Goal: Use online tool/utility: Utilize a website feature to perform a specific function

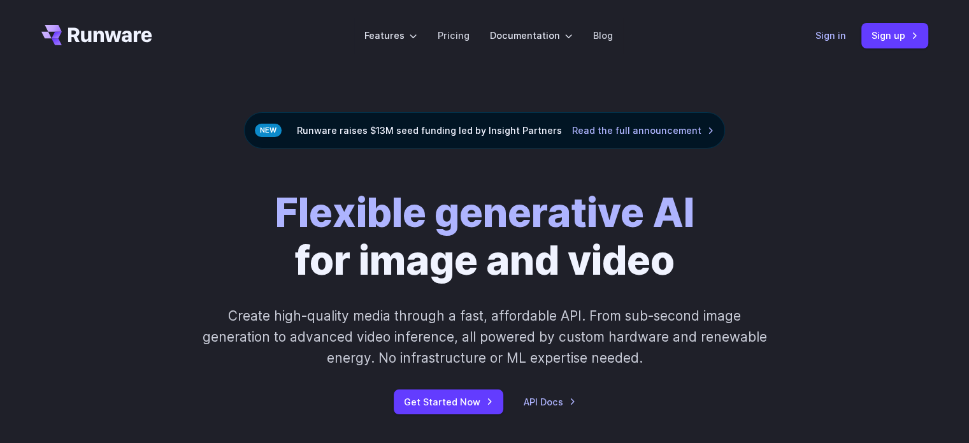
click at [830, 43] on link "Sign in" at bounding box center [830, 35] width 31 height 15
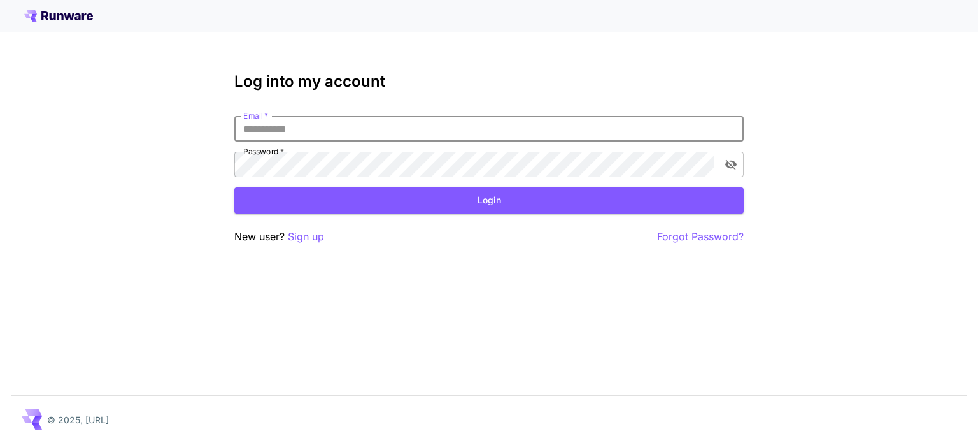
click at [388, 131] on input "Email   *" at bounding box center [488, 128] width 509 height 25
type input "**********"
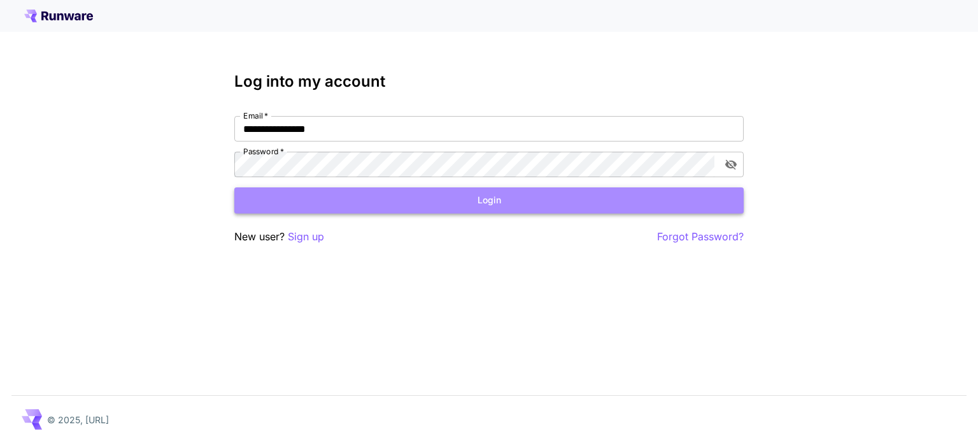
click at [395, 195] on button "Login" at bounding box center [488, 200] width 509 height 26
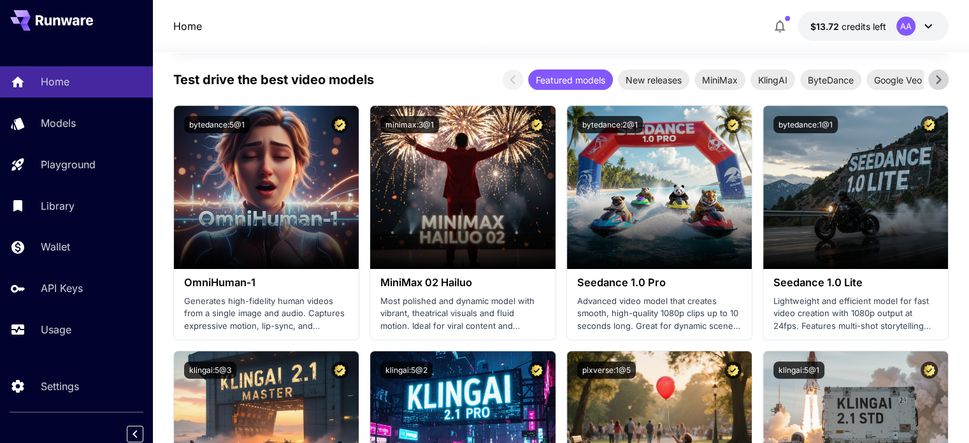
scroll to position [255, 0]
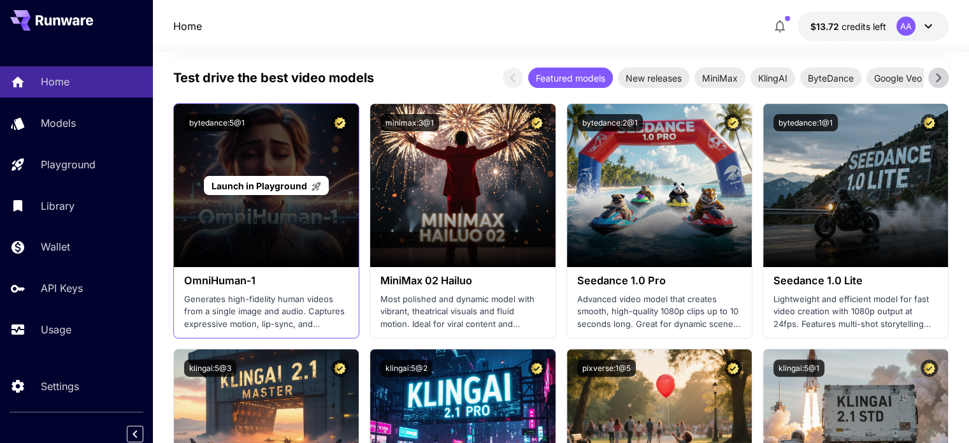
click at [232, 183] on span "Launch in Playground" at bounding box center [259, 185] width 96 height 11
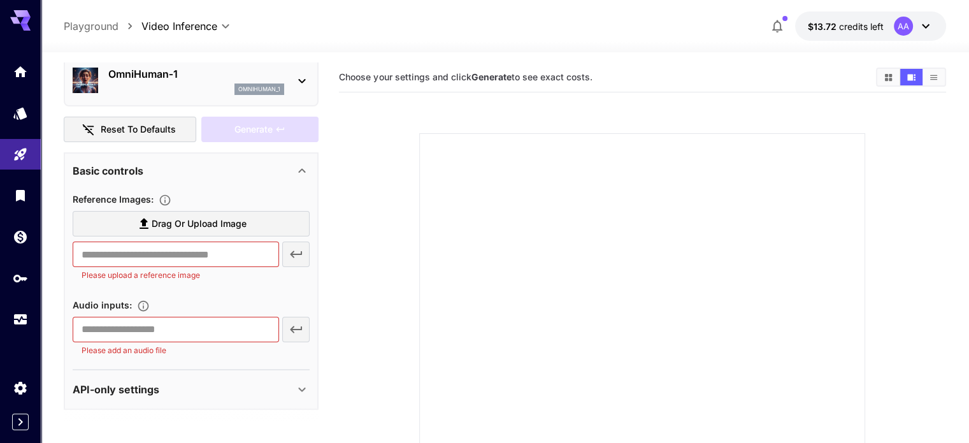
scroll to position [53, 0]
click at [293, 327] on div "​ Please add an audio file" at bounding box center [191, 336] width 237 height 40
click at [296, 254] on div "​ Please upload a reference image" at bounding box center [191, 261] width 237 height 40
click at [294, 249] on div "​ Please upload a reference image" at bounding box center [191, 261] width 237 height 40
